Goal: Task Accomplishment & Management: Manage account settings

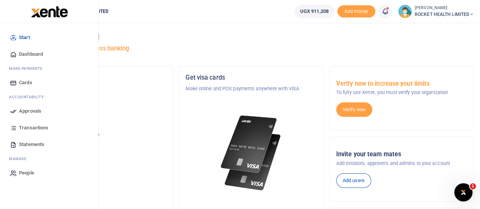
click at [33, 111] on span "Approvals" at bounding box center [30, 111] width 22 height 8
click at [39, 111] on span "Approvals" at bounding box center [30, 111] width 22 height 8
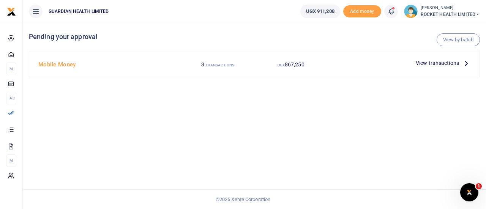
click at [455, 63] on span "View transactions" at bounding box center [437, 63] width 43 height 8
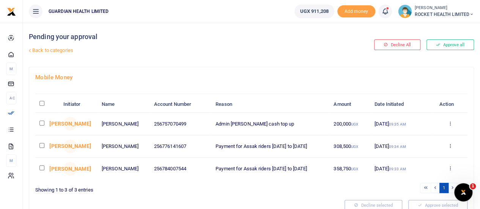
click at [32, 48] on link "Back to categories" at bounding box center [175, 50] width 297 height 13
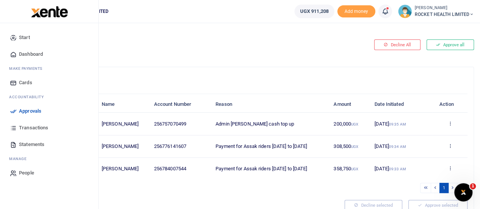
click at [30, 112] on span "Approvals" at bounding box center [30, 111] width 22 height 8
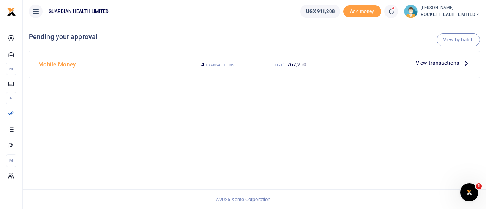
click at [444, 60] on span "View transactions" at bounding box center [437, 63] width 43 height 8
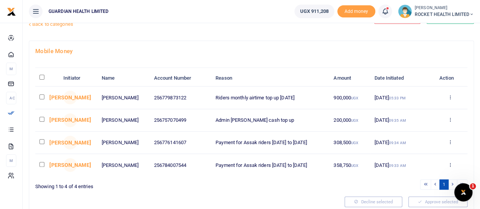
scroll to position [38, 0]
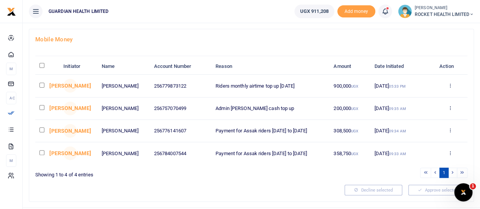
click at [43, 84] on input "checkbox" at bounding box center [42, 85] width 5 height 5
checkbox input "true"
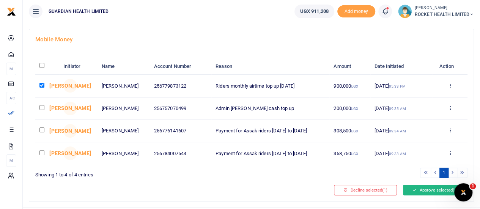
click at [427, 188] on button "Approve selected (1)" at bounding box center [435, 190] width 65 height 11
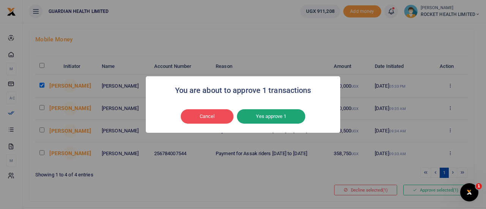
click at [274, 120] on button "Yes approve 1" at bounding box center [271, 116] width 68 height 14
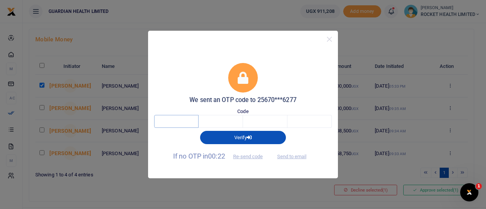
click at [189, 121] on input "text" at bounding box center [176, 121] width 44 height 13
type input "3"
type input "2"
type input "7"
type input "1"
